Goal: Transaction & Acquisition: Purchase product/service

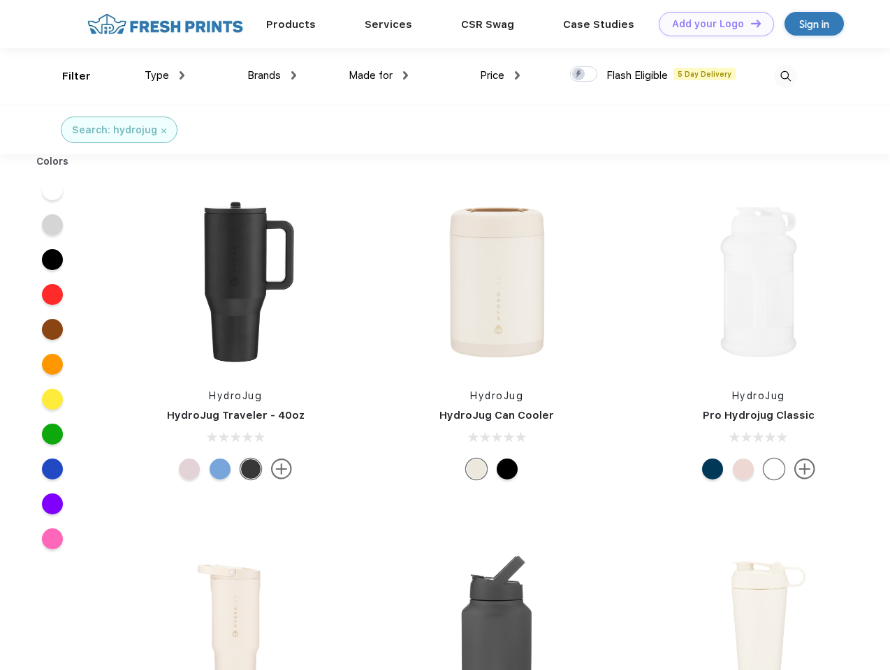
click at [711, 24] on link "Add your Logo Design Tool" at bounding box center [716, 24] width 115 height 24
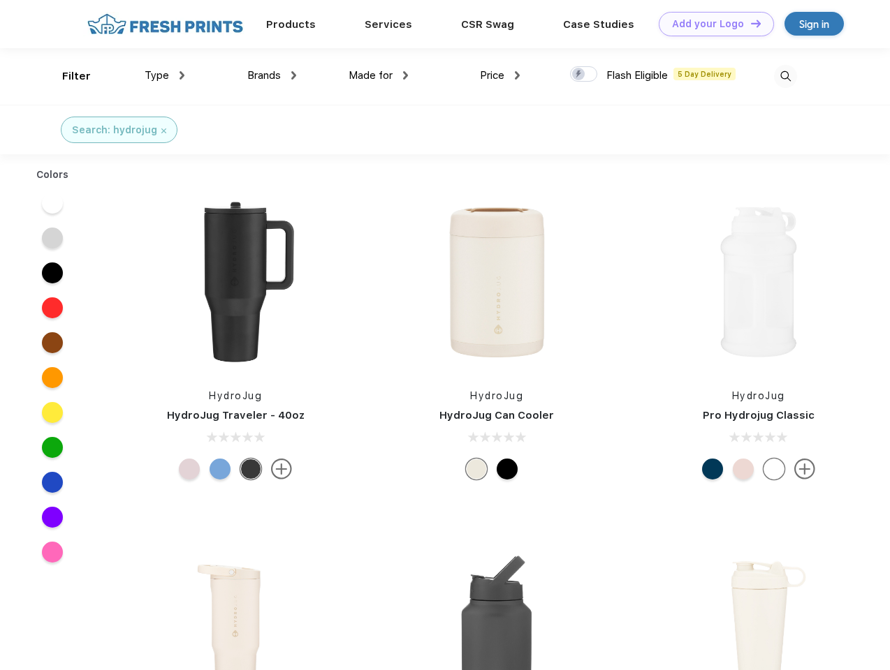
click at [0, 0] on div "Design Tool" at bounding box center [0, 0] width 0 height 0
click at [749, 23] on link "Add your Logo Design Tool" at bounding box center [716, 24] width 115 height 24
click at [67, 76] on div "Filter" at bounding box center [76, 76] width 29 height 16
click at [165, 75] on span "Type" at bounding box center [157, 75] width 24 height 13
click at [272, 75] on span "Brands" at bounding box center [264, 75] width 34 height 13
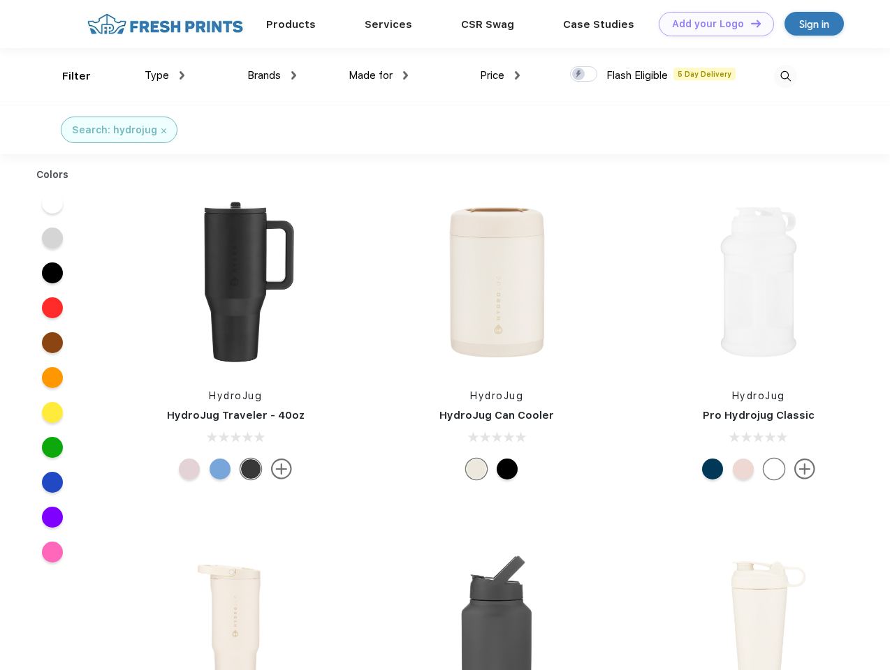
click at [378, 75] on span "Made for" at bounding box center [370, 75] width 44 height 13
click at [500, 75] on span "Price" at bounding box center [492, 75] width 24 height 13
click at [584, 75] on div at bounding box center [583, 73] width 27 height 15
click at [579, 75] on input "checkbox" at bounding box center [574, 70] width 9 height 9
click at [785, 76] on img at bounding box center [785, 76] width 23 height 23
